Goal: Information Seeking & Learning: Learn about a topic

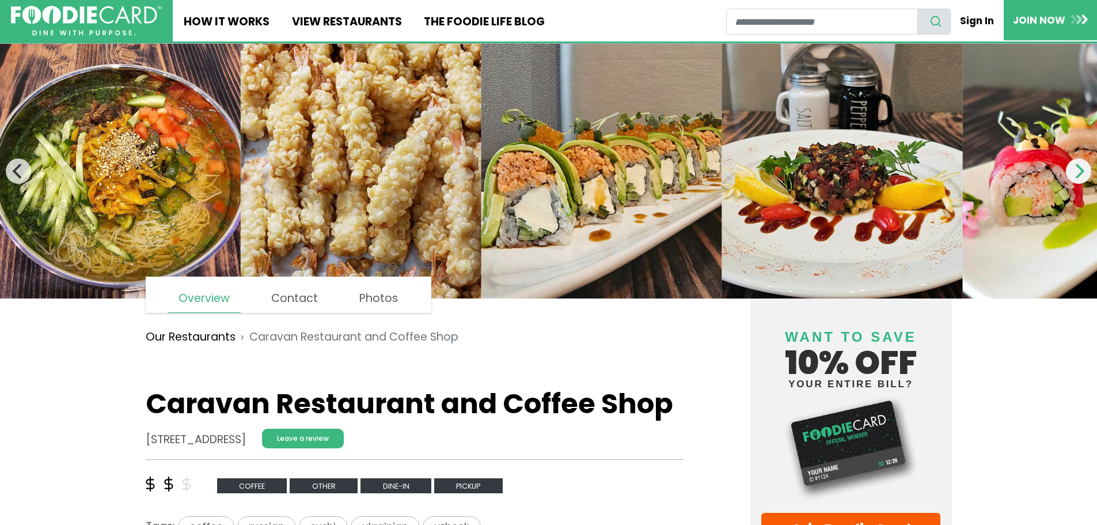
click at [1083, 179] on button "Next" at bounding box center [1078, 170] width 25 height 25
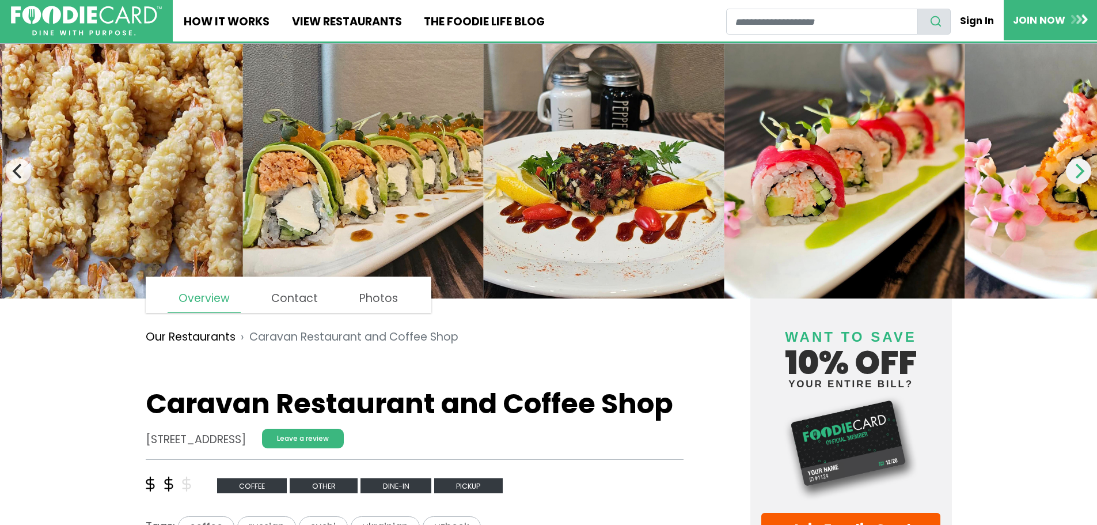
click at [1083, 179] on button "Next" at bounding box center [1078, 170] width 25 height 25
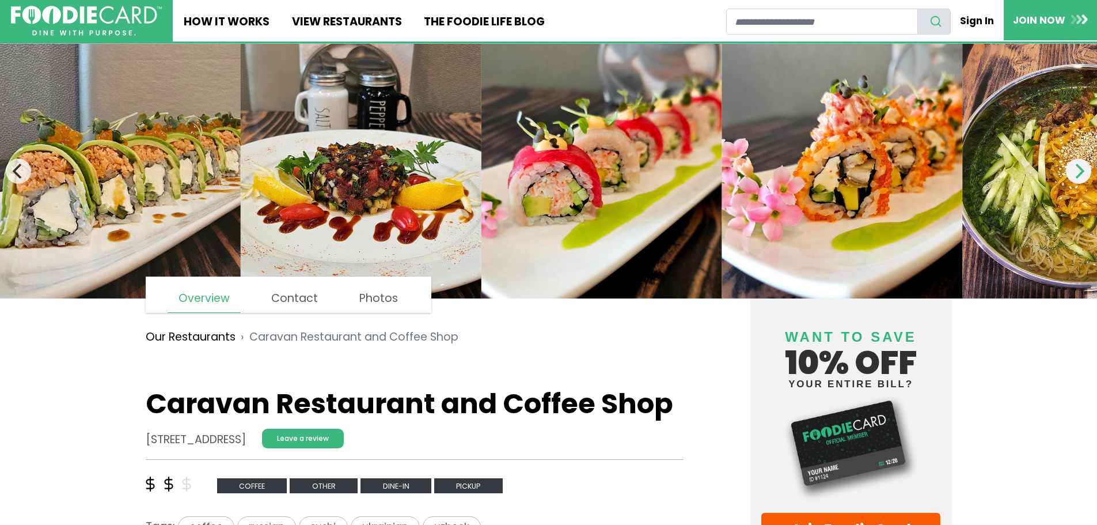
click at [1083, 179] on button "Next" at bounding box center [1078, 170] width 25 height 25
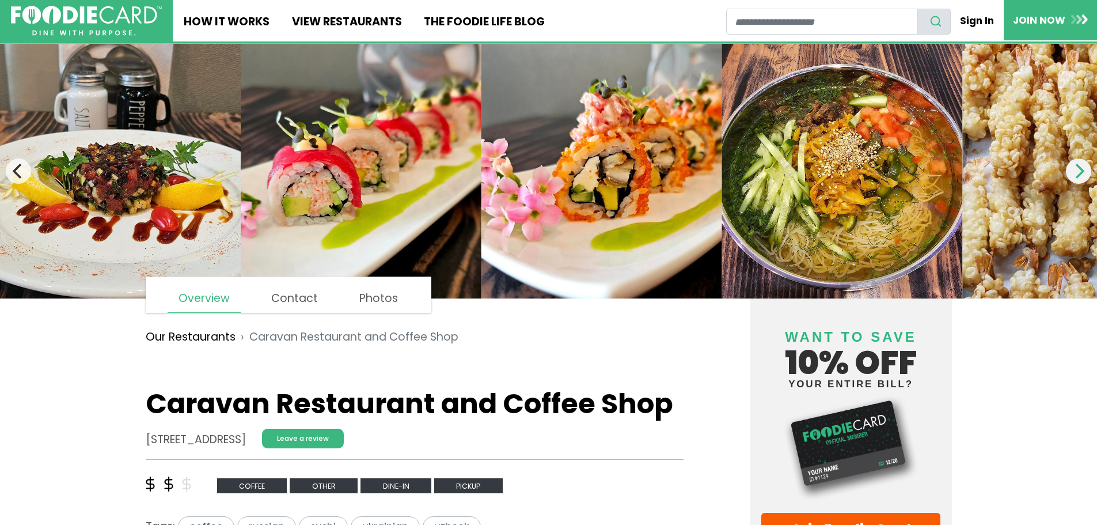
click at [1083, 173] on icon "Next" at bounding box center [1080, 171] width 9 height 15
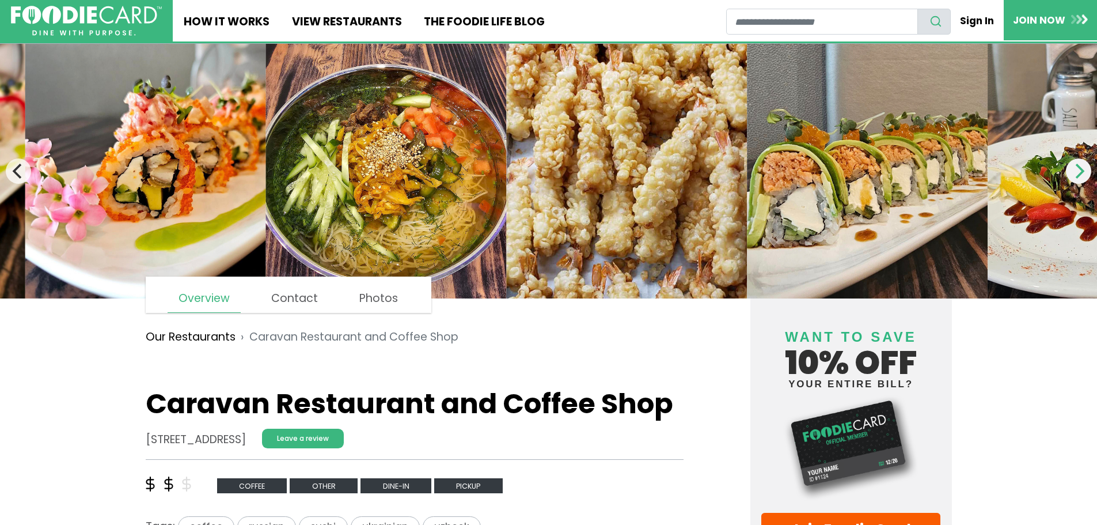
click at [1083, 173] on icon "Next" at bounding box center [1080, 171] width 9 height 15
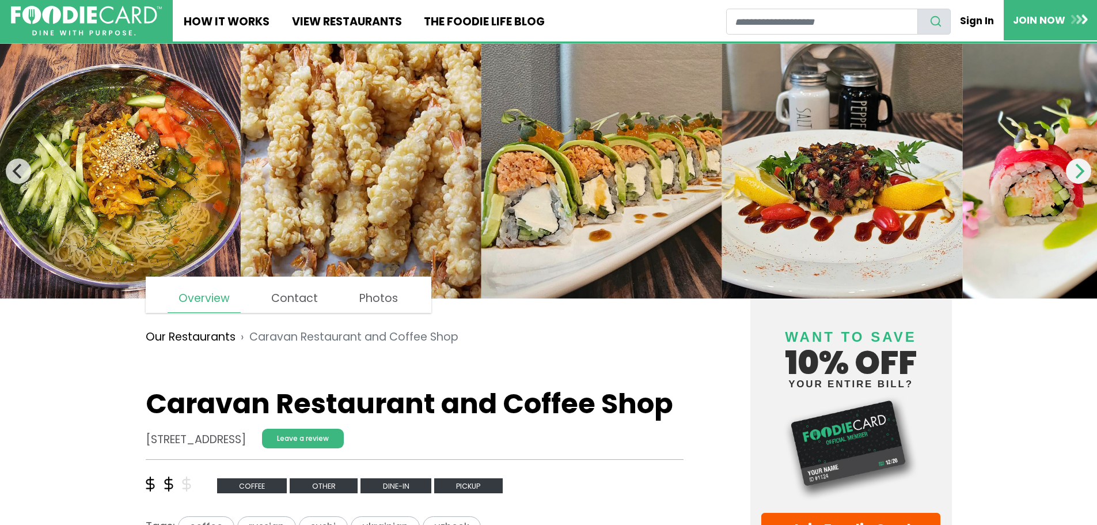
click at [1083, 173] on icon "Next" at bounding box center [1080, 171] width 9 height 15
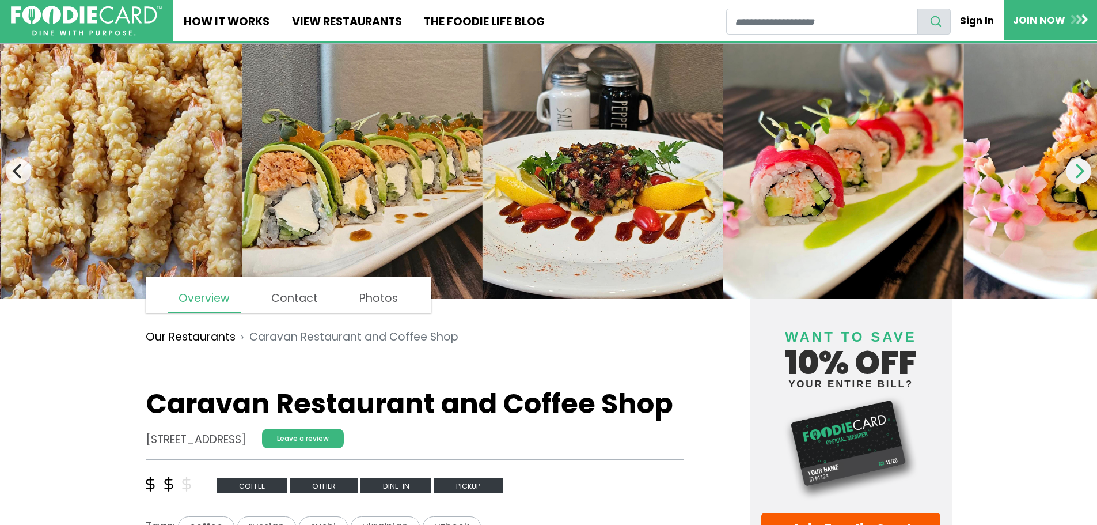
click at [1083, 173] on icon "Next" at bounding box center [1080, 171] width 9 height 15
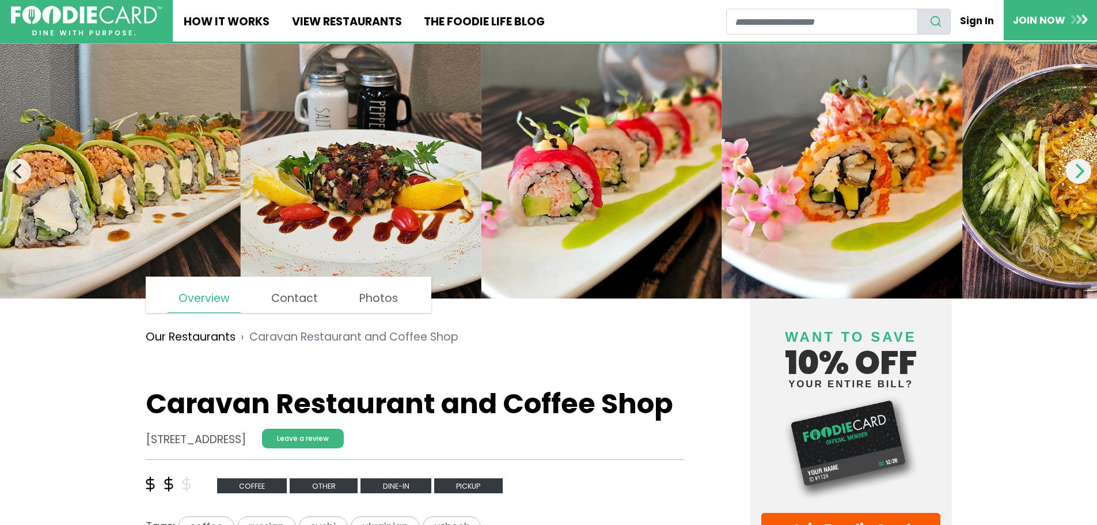
click at [1083, 173] on icon "Next" at bounding box center [1080, 171] width 9 height 15
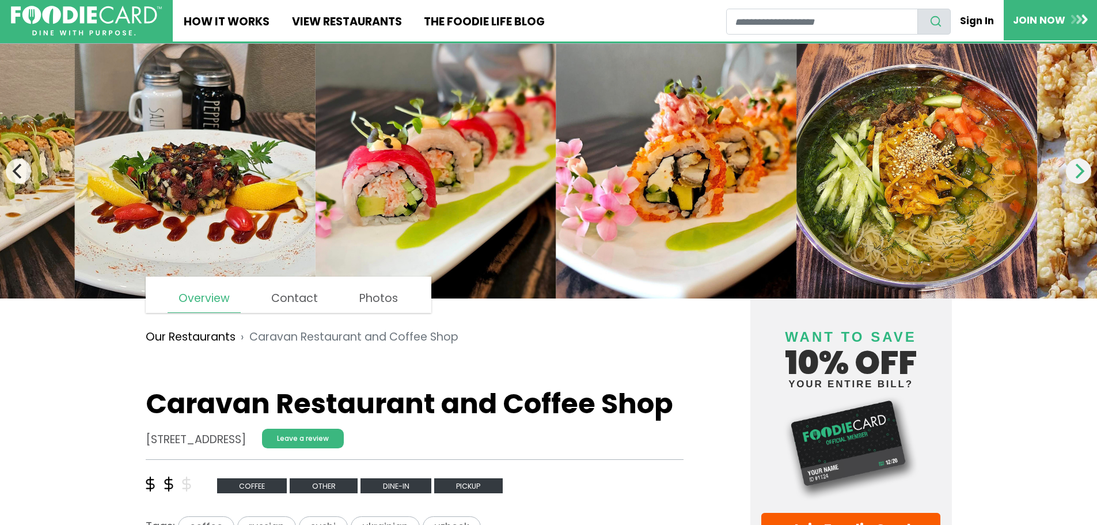
click at [1083, 173] on icon "Next" at bounding box center [1080, 171] width 9 height 15
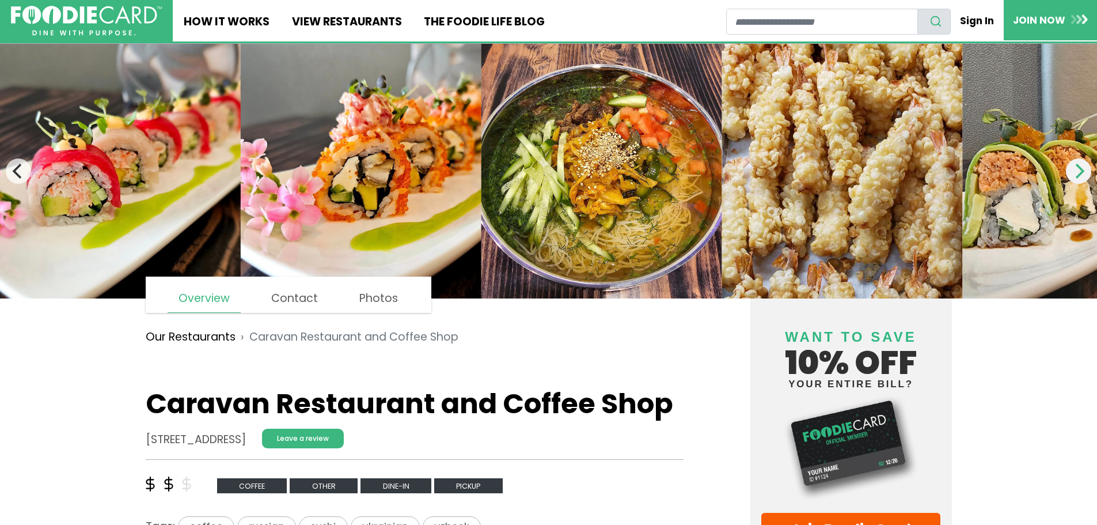
click at [1083, 173] on icon "Next" at bounding box center [1080, 171] width 9 height 15
